Goal: Task Accomplishment & Management: Manage account settings

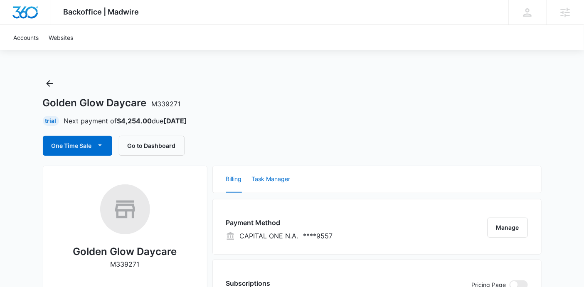
click at [267, 178] on button "Task Manager" at bounding box center [271, 179] width 39 height 27
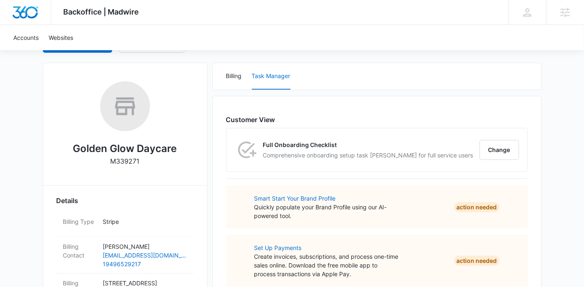
scroll to position [110, 0]
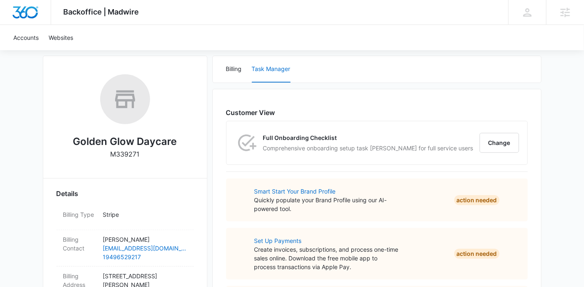
click at [519, 123] on div "Full Onboarding Checklist Comprehensive onboarding setup task lisk for full ser…" at bounding box center [376, 142] width 301 height 43
click at [503, 135] on button "Change" at bounding box center [498, 143] width 39 height 20
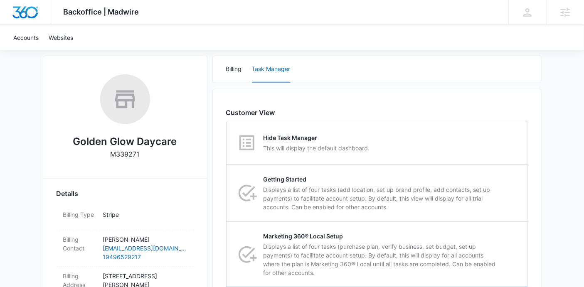
click at [503, 135] on div "Hide Task Manager This will display the default dashboard." at bounding box center [377, 142] width 300 height 43
click at [227, 143] on input "Hide Task Manager This will display the default dashboard." at bounding box center [226, 143] width 0 height 0
radio input "true"
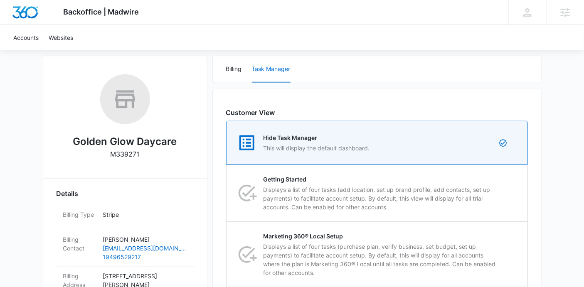
scroll to position [332, 0]
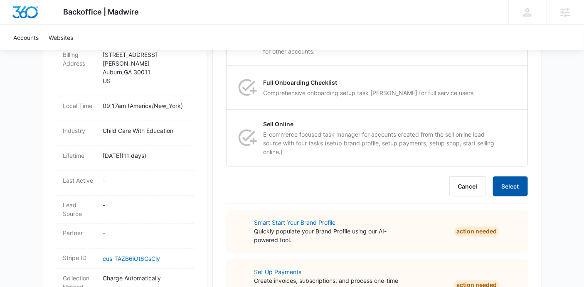
click at [509, 181] on button "Select" at bounding box center [510, 187] width 35 height 20
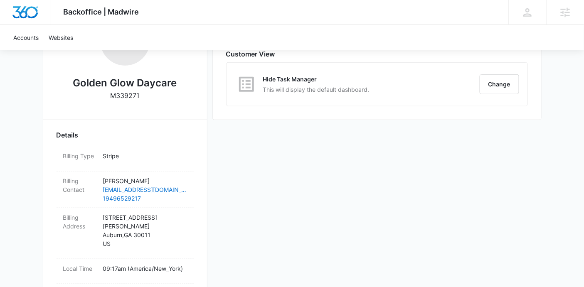
scroll to position [168, 0]
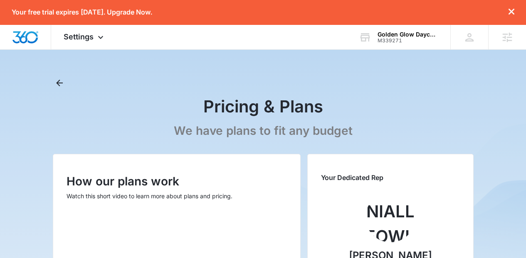
click at [513, 12] on icon "dismiss this dialog" at bounding box center [511, 12] width 6 height 6
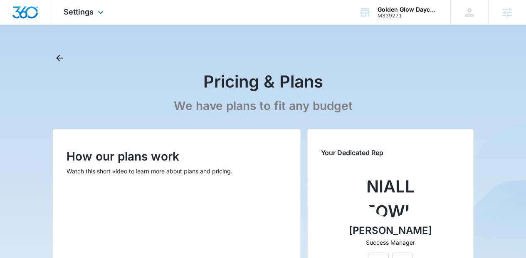
click at [95, 15] on div "Settings Apps Reputation Websites Forms CRM Email Social Shop Content Ads Intel…" at bounding box center [84, 12] width 67 height 25
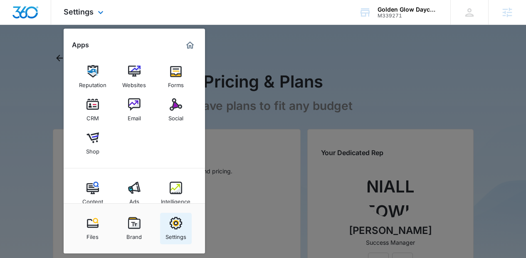
click at [183, 224] on link "Settings" at bounding box center [176, 229] width 32 height 32
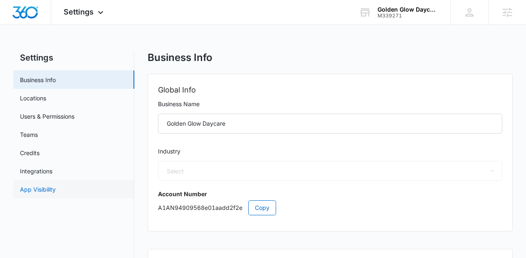
select select "26"
select select "US"
select select "America/New_York"
click at [56, 187] on link "App Visibility" at bounding box center [38, 189] width 36 height 9
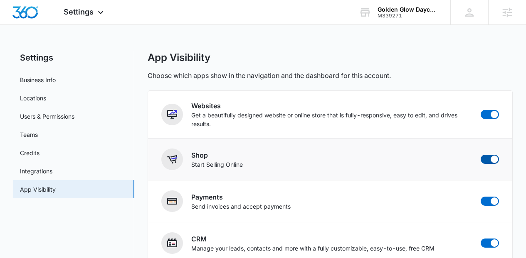
click at [492, 157] on span at bounding box center [493, 159] width 7 height 7
click at [480, 155] on input "checkbox" at bounding box center [480, 155] width 0 height 0
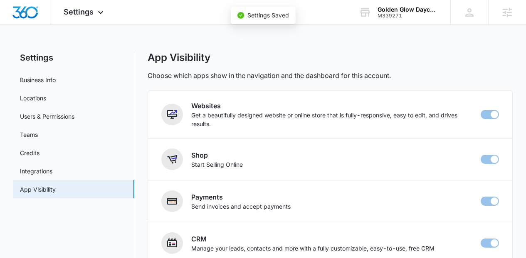
checkbox input "false"
click at [96, 11] on icon at bounding box center [101, 15] width 10 height 10
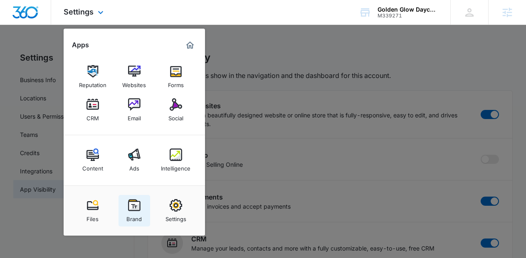
click at [133, 212] on div "Brand" at bounding box center [133, 217] width 15 height 11
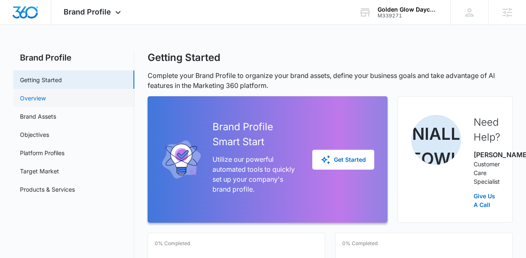
click at [46, 103] on link "Overview" at bounding box center [33, 98] width 26 height 9
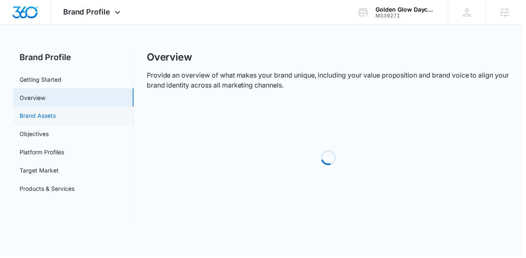
click at [56, 115] on link "Brand Assets" at bounding box center [38, 116] width 36 height 9
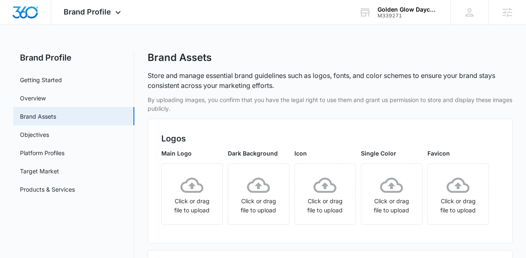
scroll to position [116, 0]
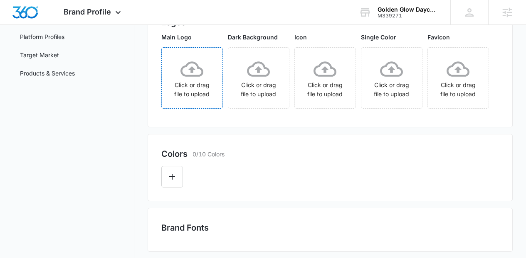
click at [203, 96] on div "Click or drag file to upload" at bounding box center [192, 78] width 61 height 41
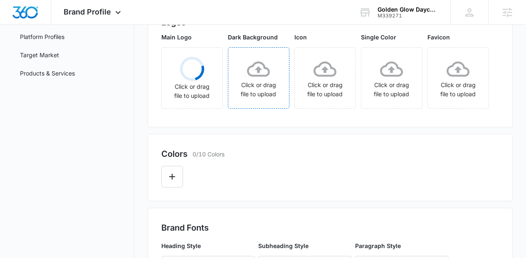
click at [273, 64] on div "Click or drag file to upload" at bounding box center [258, 77] width 61 height 47
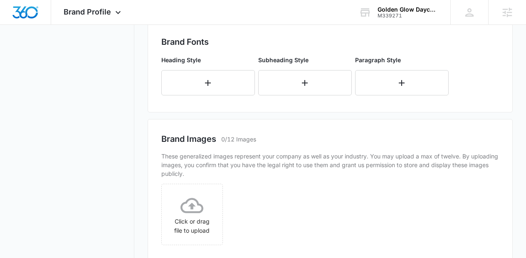
scroll to position [312, 0]
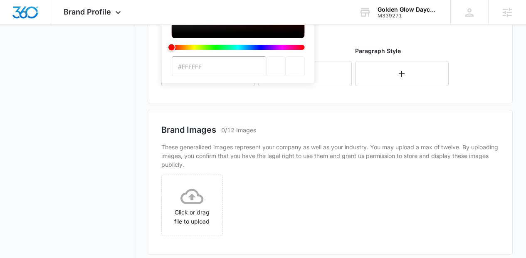
type input "#34327C"
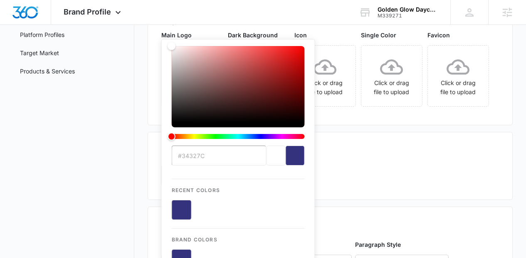
click at [383, 112] on div "Main Logo G.png Dark Background G.png Icon Click or drag file to upload Single …" at bounding box center [330, 71] width 338 height 81
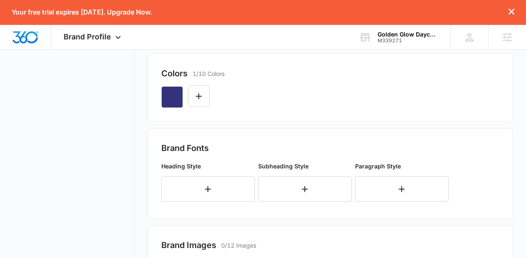
scroll to position [227, 0]
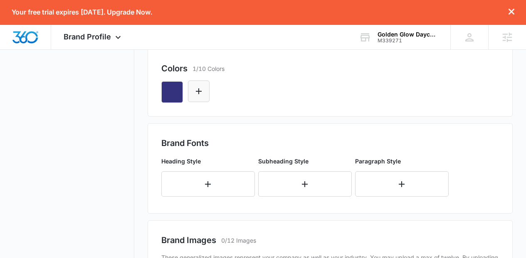
click at [196, 96] on icon "Edit Color" at bounding box center [199, 91] width 10 height 10
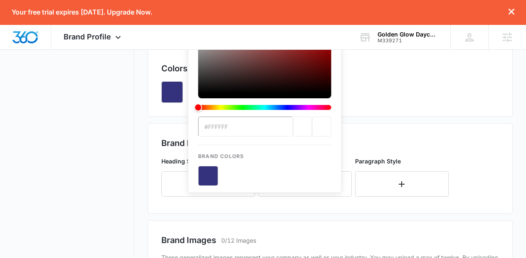
scroll to position [0, 0]
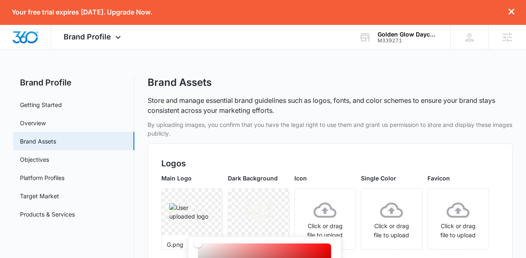
type input "#EC9601"
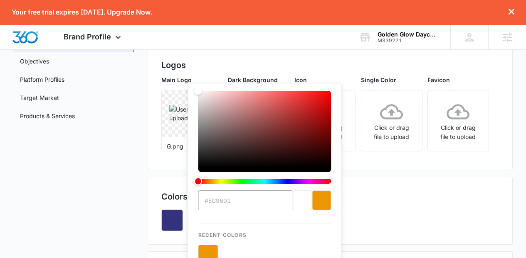
click at [421, 157] on div "Main Logo G.png Dark Background G.png Icon Click or drag file to upload Single …" at bounding box center [330, 116] width 338 height 81
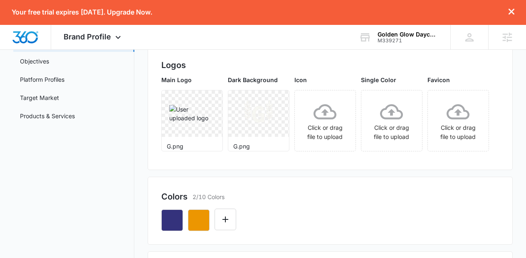
scroll to position [292, 0]
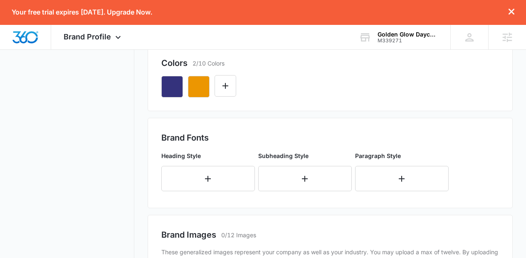
scroll to position [288, 0]
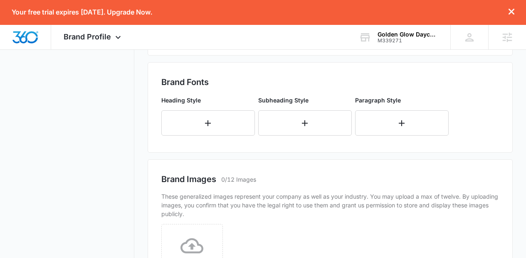
click at [236, 41] on button "Edit Color" at bounding box center [225, 31] width 22 height 22
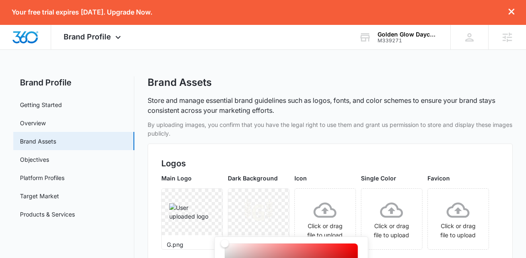
type input "#D12981"
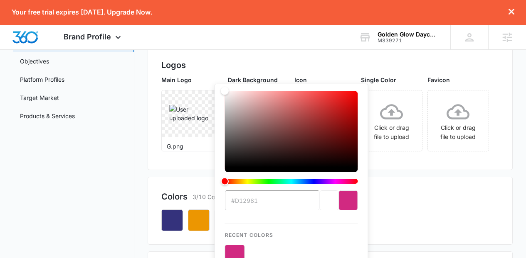
click at [463, 157] on div "Main Logo G.png Dark Background G.png Icon Click or drag file to upload Single …" at bounding box center [330, 116] width 338 height 81
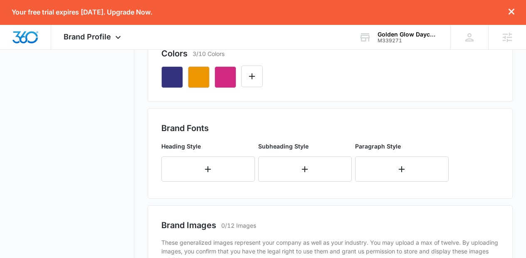
scroll to position [261, 0]
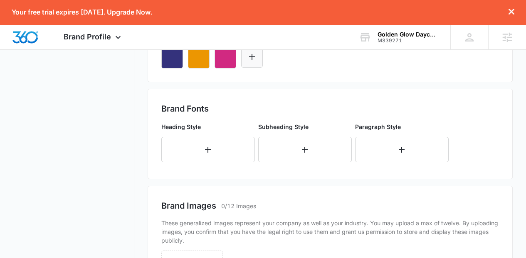
click at [257, 68] on button "Edit Color" at bounding box center [252, 57] width 22 height 22
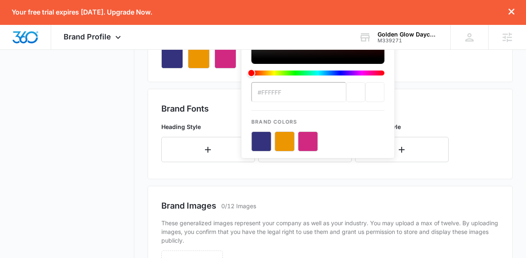
scroll to position [0, 0]
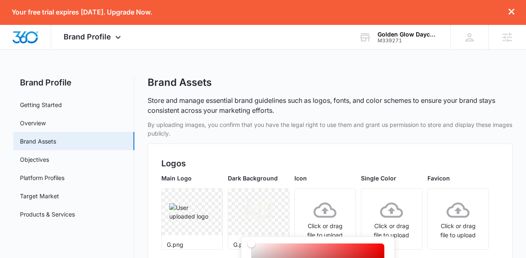
type input "#FDFBE8"
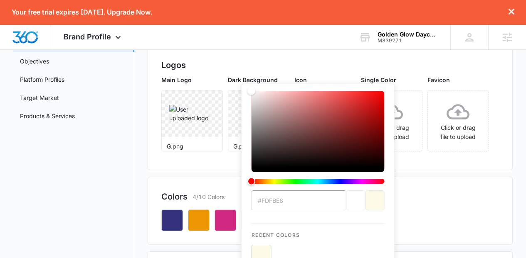
click at [443, 157] on div "Main Logo G.png Dark Background G.png Icon Click or drag file to upload Single …" at bounding box center [330, 116] width 338 height 81
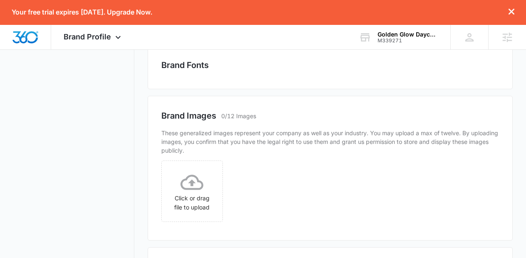
scroll to position [308, 0]
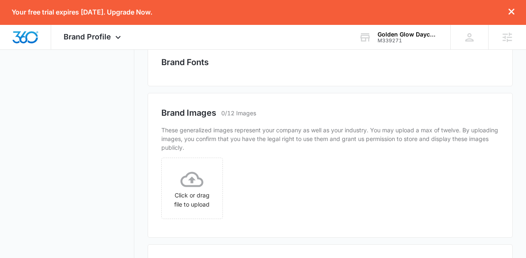
click at [283, 21] on button "Edit Color" at bounding box center [279, 11] width 22 height 22
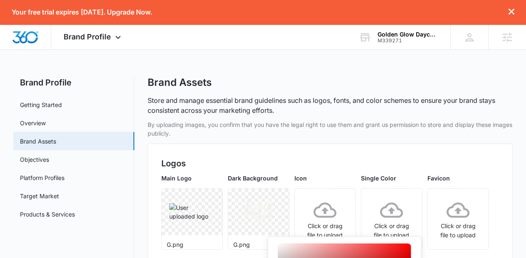
scroll to position [62, 0]
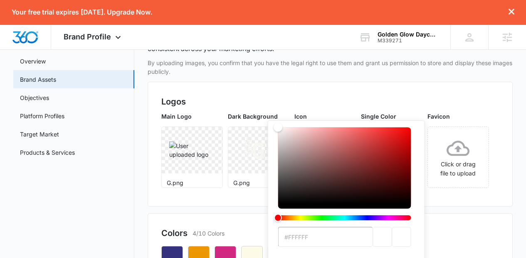
drag, startPoint x: 319, startPoint y: 249, endPoint x: 219, endPoint y: 96, distance: 183.0
click at [469, 193] on div "Main Logo G.png Dark Background G.png Icon Click or drag file to upload Single …" at bounding box center [330, 152] width 338 height 81
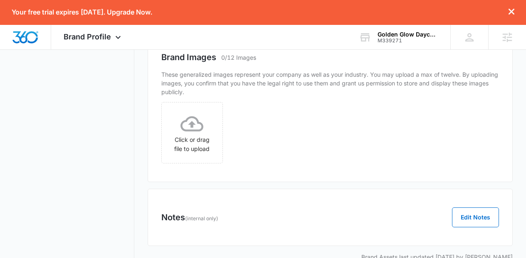
scroll to position [418, 0]
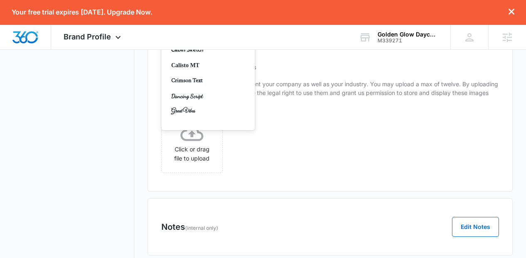
type input "san"
click at [191, 54] on p "PT Sans" at bounding box center [207, 50] width 72 height 9
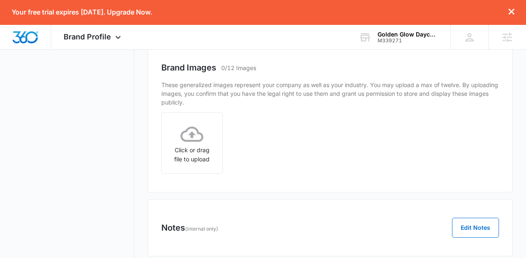
click at [195, 20] on div at bounding box center [198, 14] width 58 height 10
click at [192, 63] on p "Bold" at bounding box center [207, 58] width 72 height 9
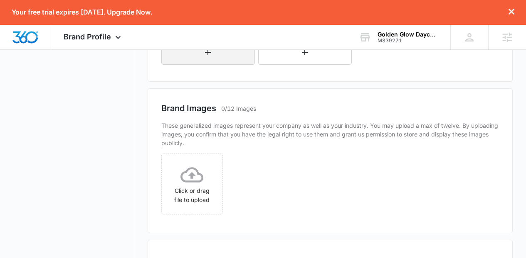
click at [201, 65] on button "button" at bounding box center [207, 51] width 93 height 25
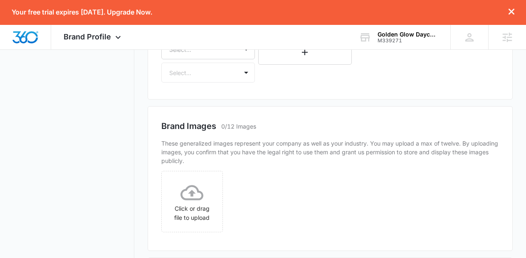
click at [201, 59] on div "Select..." at bounding box center [207, 49] width 93 height 20
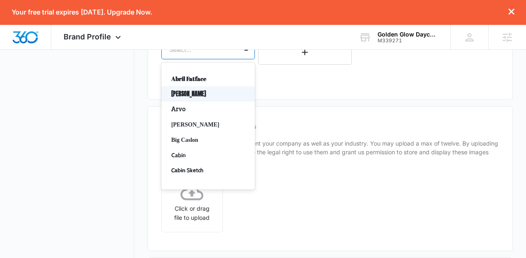
scroll to position [469, 0]
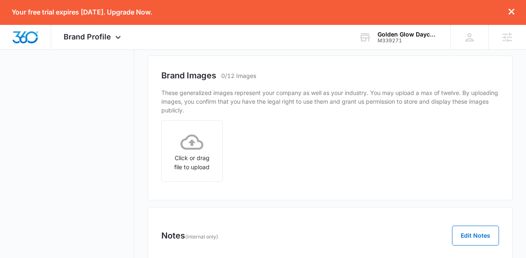
type input "lato"
click at [199, 32] on p "Lato" at bounding box center [207, 28] width 72 height 9
click at [199, 32] on div "Select..." at bounding box center [200, 23] width 76 height 19
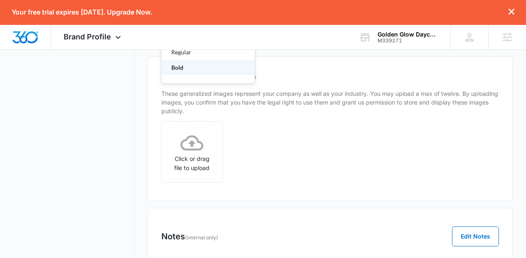
click at [194, 72] on p "Bold" at bounding box center [207, 67] width 72 height 9
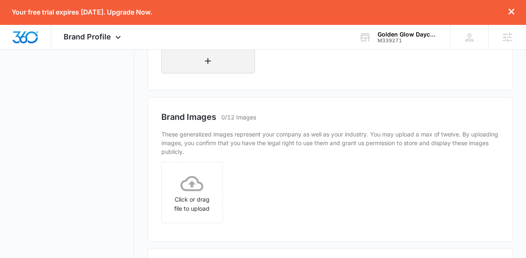
click at [198, 74] on button "button" at bounding box center [207, 60] width 93 height 25
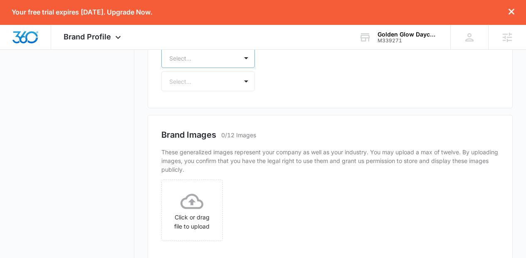
click at [213, 68] on div "Select..." at bounding box center [207, 58] width 93 height 20
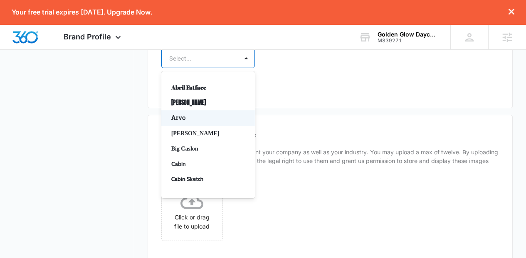
scroll to position [528, 0]
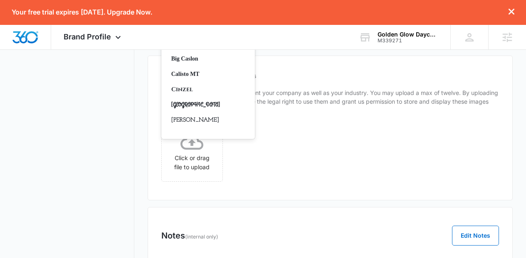
type input "lato"
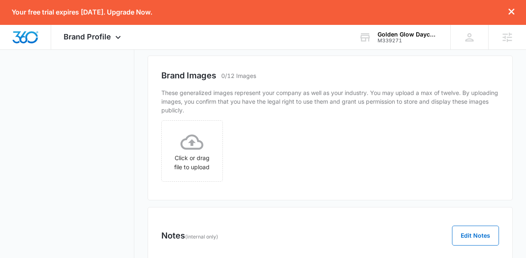
click at [209, 32] on p "Lato" at bounding box center [207, 28] width 72 height 9
click at [209, 28] on div at bounding box center [198, 23] width 58 height 10
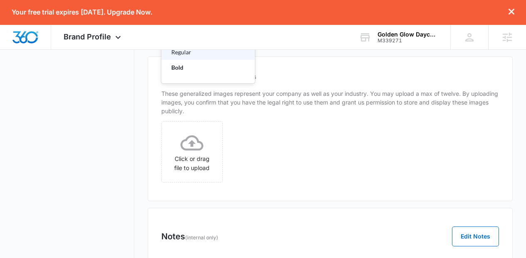
click at [200, 56] on p "Regular" at bounding box center [207, 52] width 72 height 9
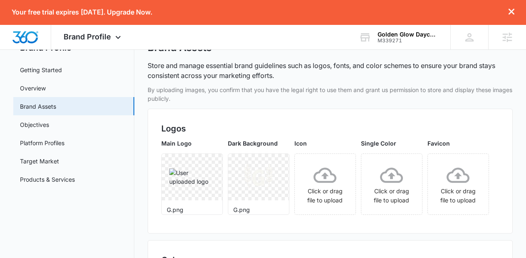
scroll to position [34, 0]
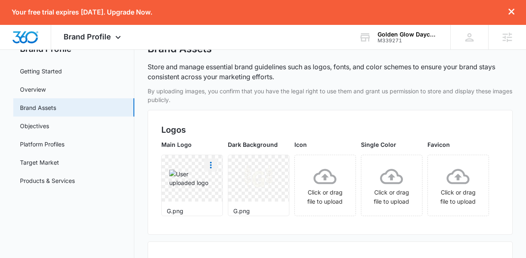
click at [217, 159] on button "More" at bounding box center [210, 165] width 13 height 13
click at [241, 199] on div "Delete" at bounding box center [227, 201] width 27 height 6
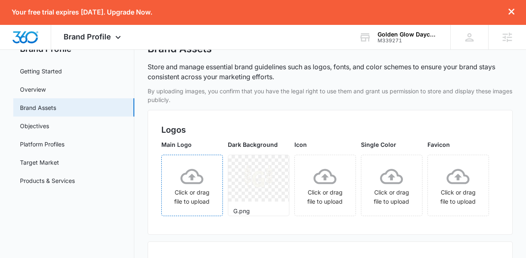
click at [198, 206] on div "Click or drag file to upload" at bounding box center [192, 185] width 61 height 41
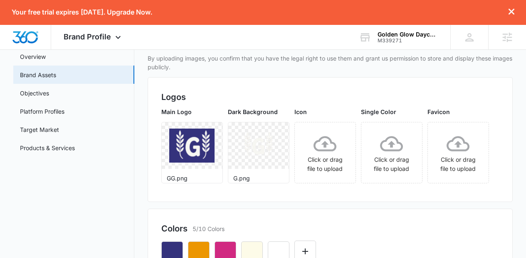
scroll to position [0, 0]
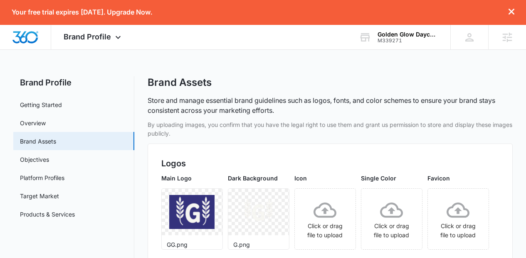
click at [512, 12] on icon "dismiss this dialog" at bounding box center [511, 12] width 6 height 6
